Goal: Task Accomplishment & Management: Use online tool/utility

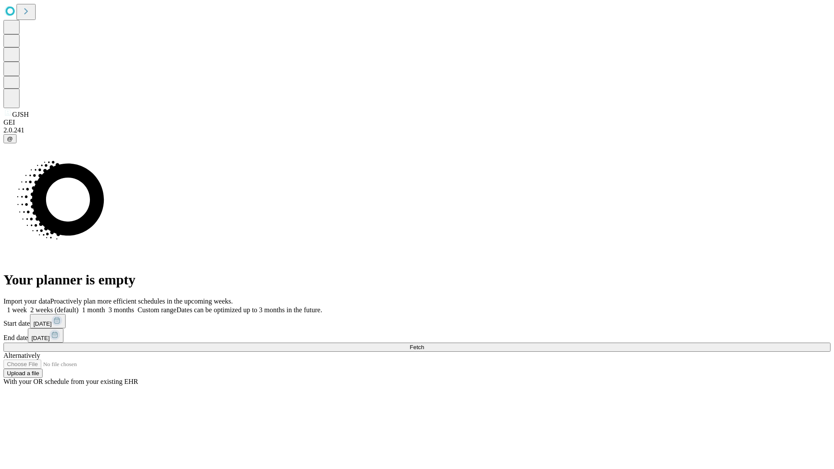
click at [424, 344] on span "Fetch" at bounding box center [416, 347] width 14 height 7
